Goal: Transaction & Acquisition: Purchase product/service

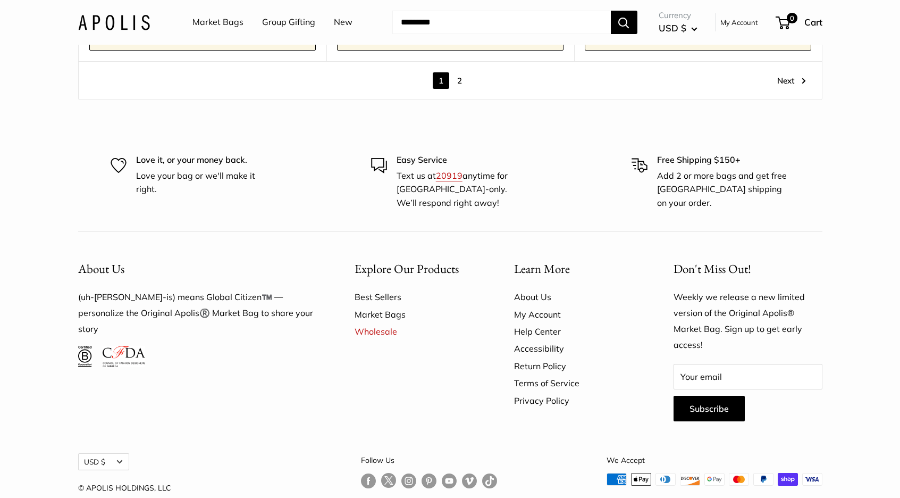
scroll to position [6220, 0]
click at [460, 73] on link "2" at bounding box center [460, 81] width 16 height 16
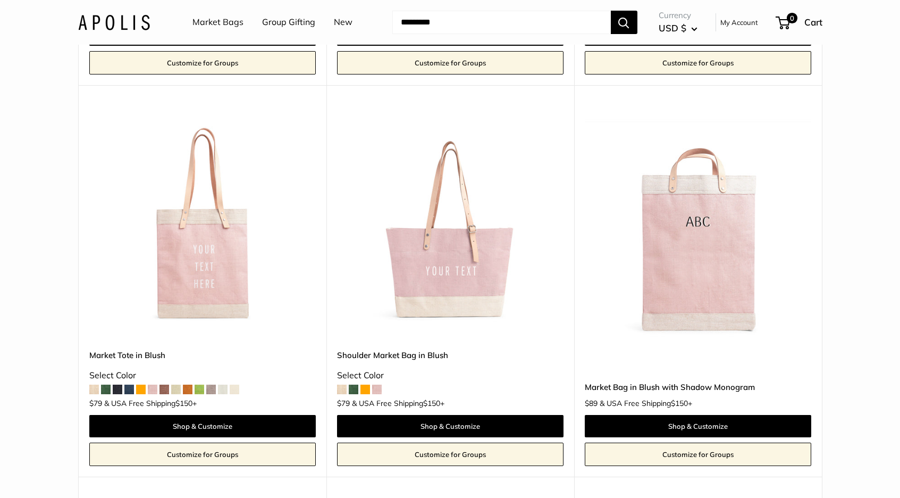
scroll to position [492, 0]
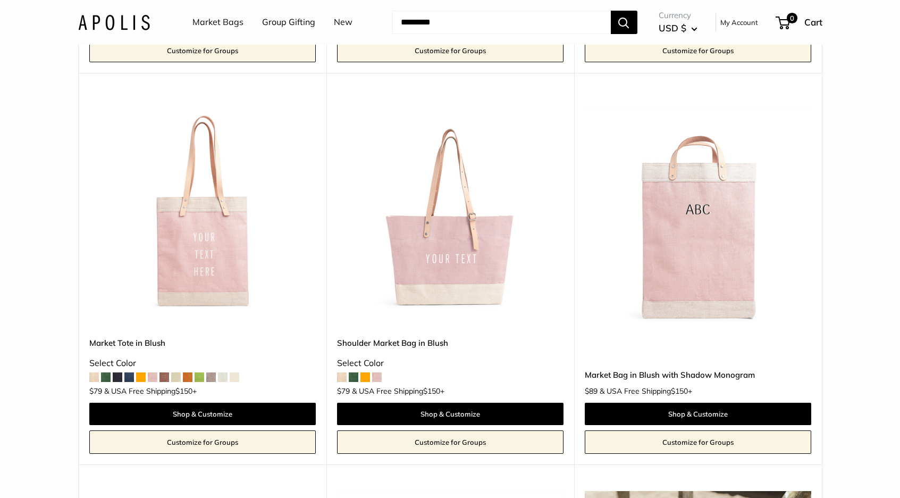
click at [0, 0] on img at bounding box center [0, 0] width 0 height 0
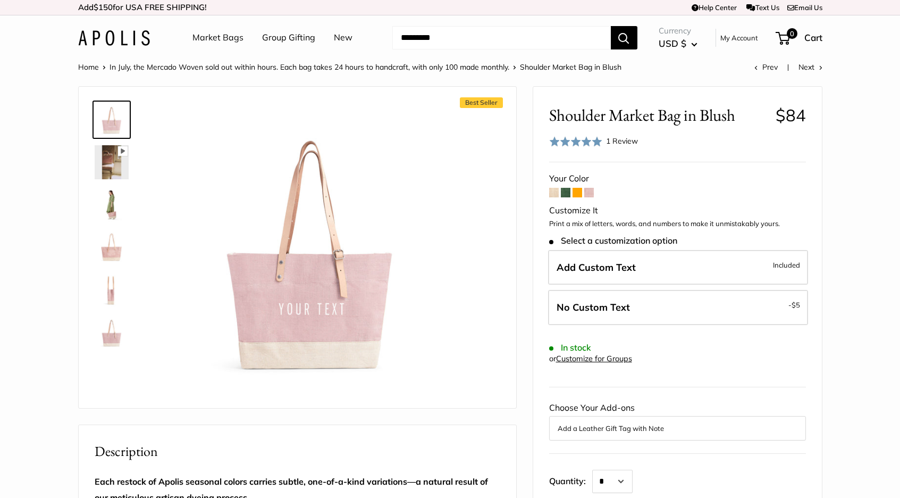
click at [555, 188] on span at bounding box center [554, 193] width 10 height 10
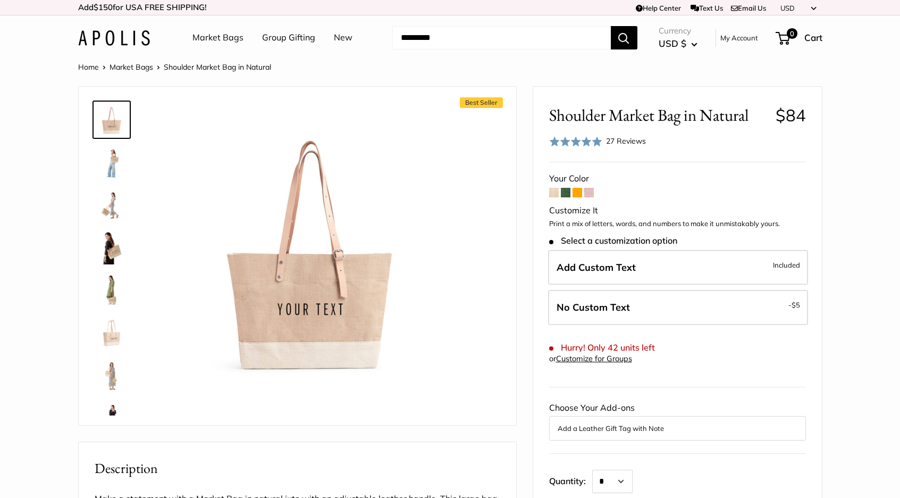
click at [113, 255] on img at bounding box center [112, 247] width 34 height 34
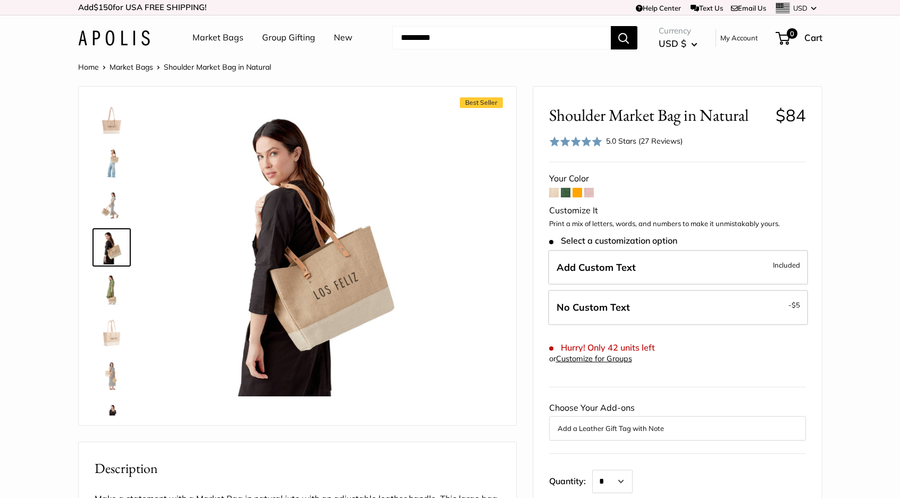
click at [108, 198] on img at bounding box center [112, 205] width 34 height 34
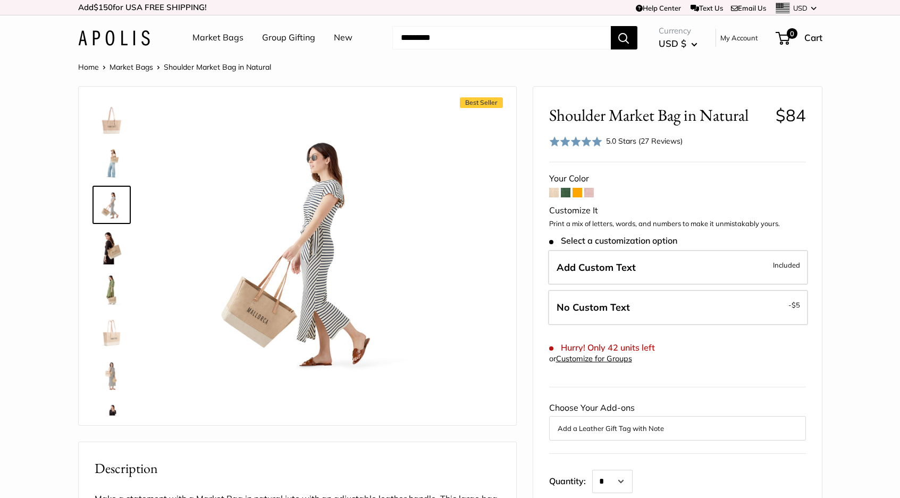
click at [120, 164] on img at bounding box center [112, 162] width 34 height 34
